Goal: Task Accomplishment & Management: Use online tool/utility

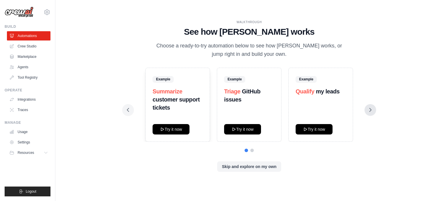
click at [369, 111] on icon at bounding box center [371, 110] width 6 height 6
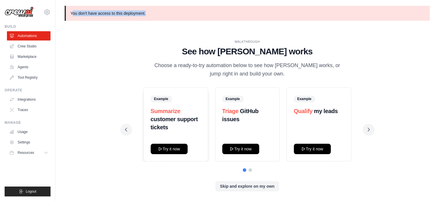
drag, startPoint x: 153, startPoint y: 14, endPoint x: 73, endPoint y: 14, distance: 80.2
click at [73, 14] on p "You don't have access to this deployment." at bounding box center [247, 13] width 365 height 15
click at [32, 35] on link "Automations" at bounding box center [30, 35] width 44 height 9
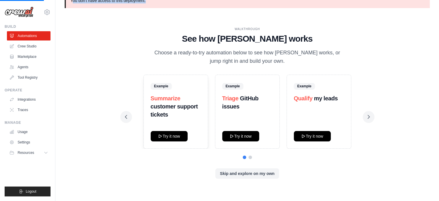
scroll to position [20, 0]
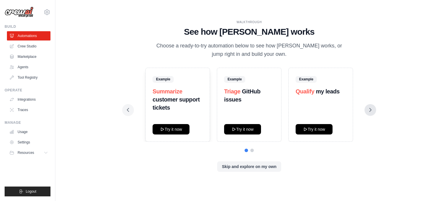
click at [371, 108] on icon at bounding box center [371, 110] width 6 height 6
